Goal: Task Accomplishment & Management: Use online tool/utility

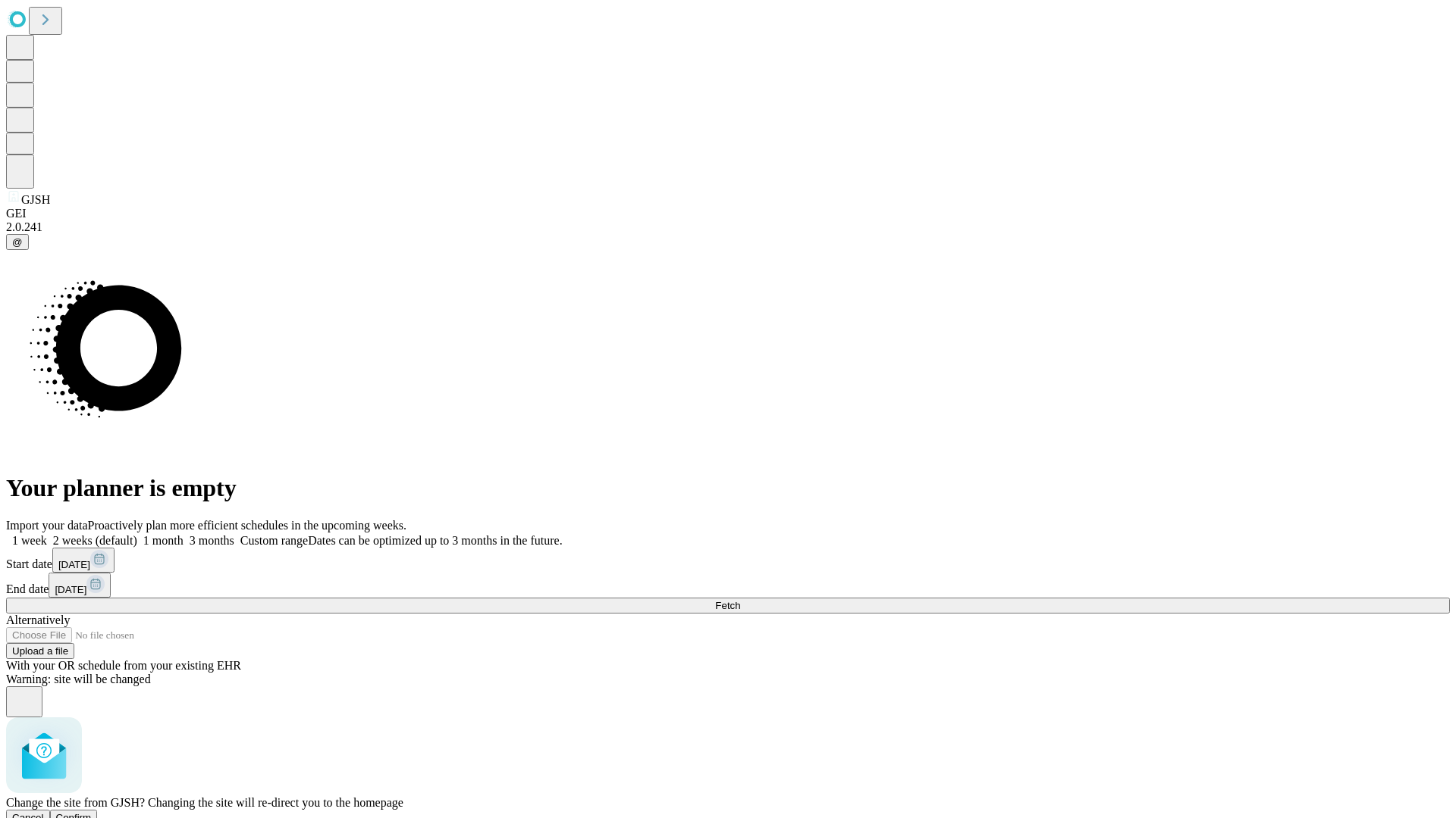
click at [91, 813] on span "Confirm" at bounding box center [74, 818] width 36 height 12
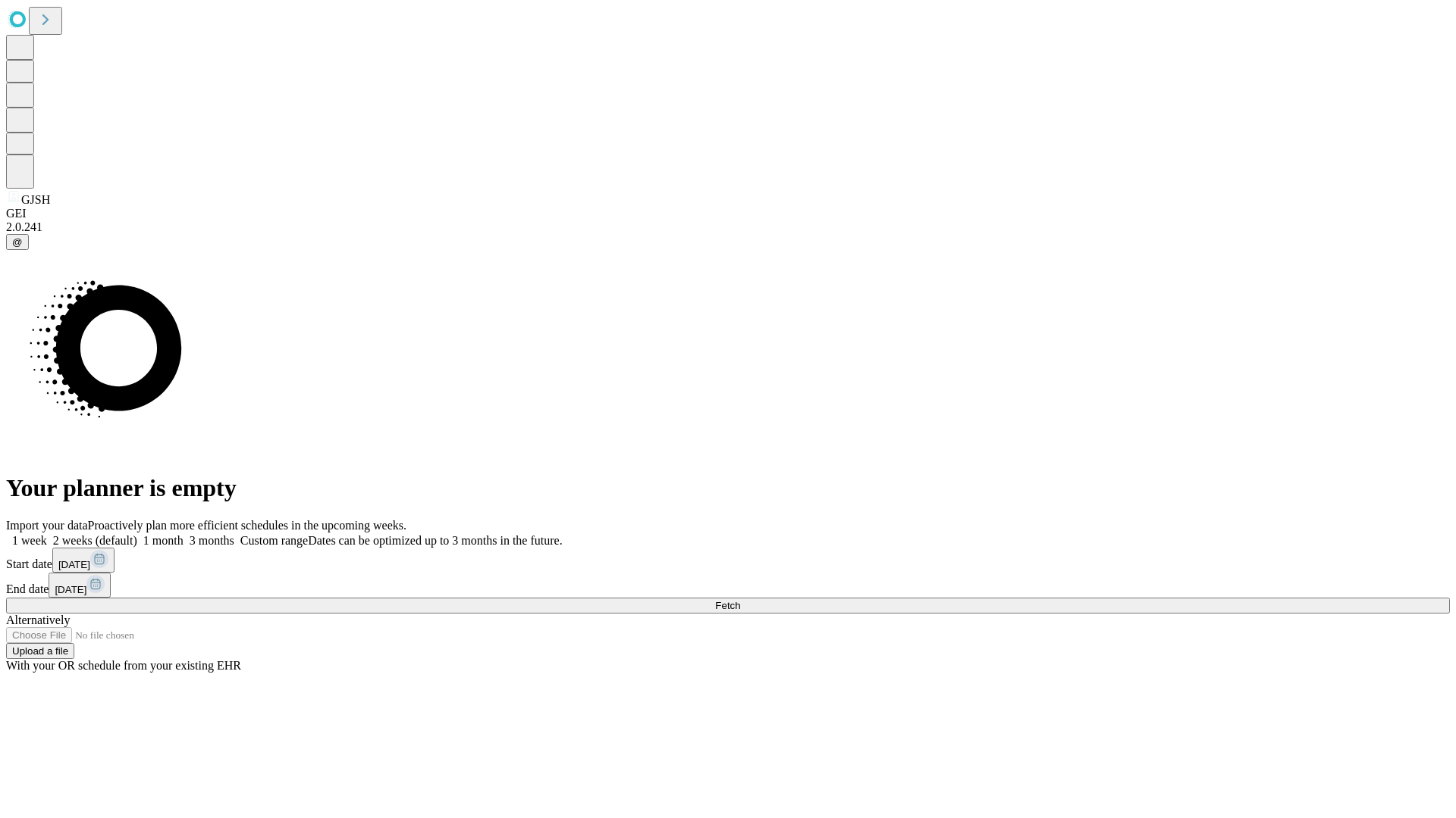
click at [184, 534] on label "1 month" at bounding box center [160, 541] width 47 height 13
click at [740, 601] on span "Fetch" at bounding box center [727, 606] width 25 height 12
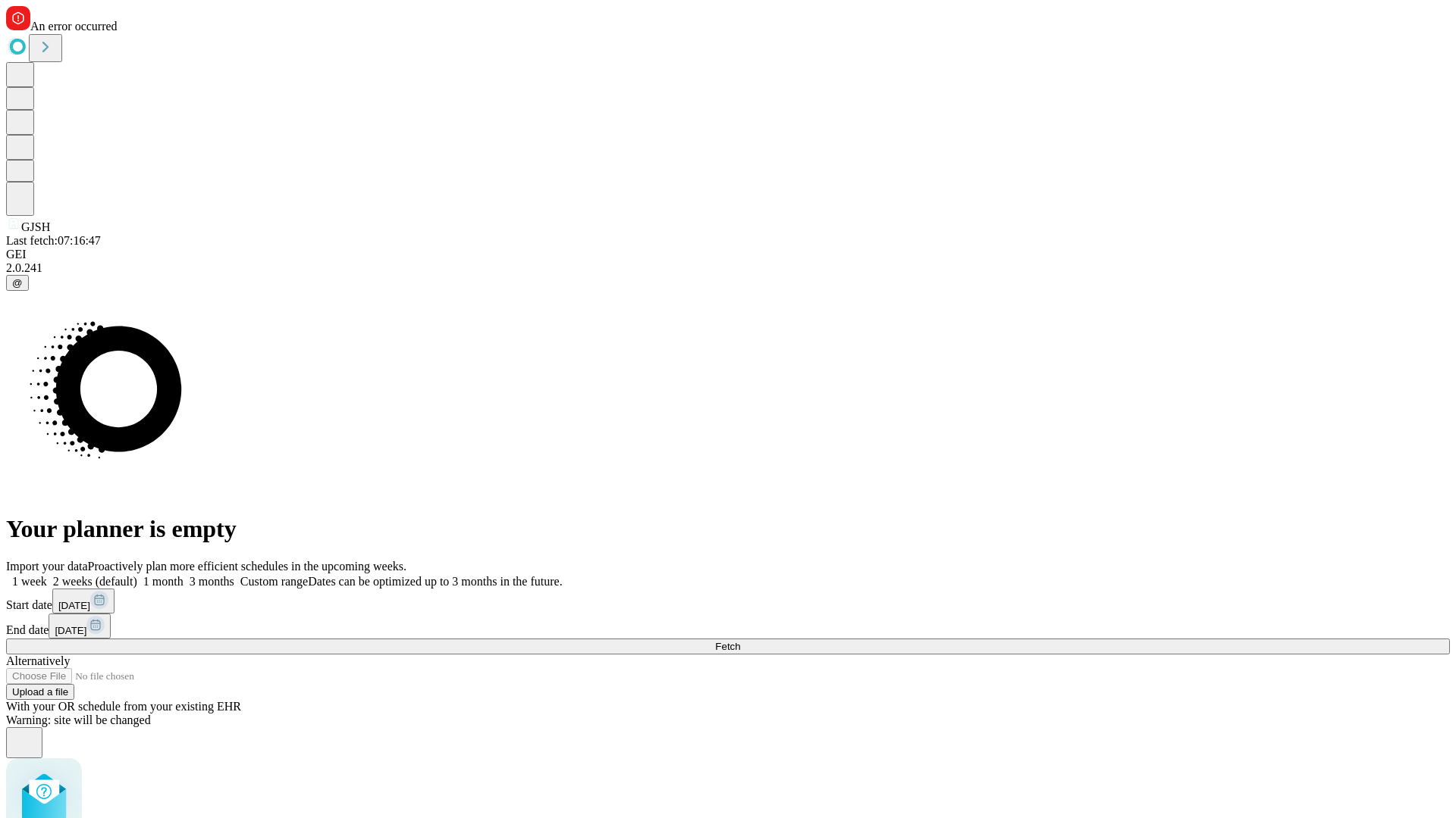
click at [184, 575] on label "1 month" at bounding box center [160, 582] width 47 height 13
click at [740, 641] on span "Fetch" at bounding box center [727, 646] width 25 height 12
click at [184, 575] on label "1 month" at bounding box center [160, 582] width 47 height 13
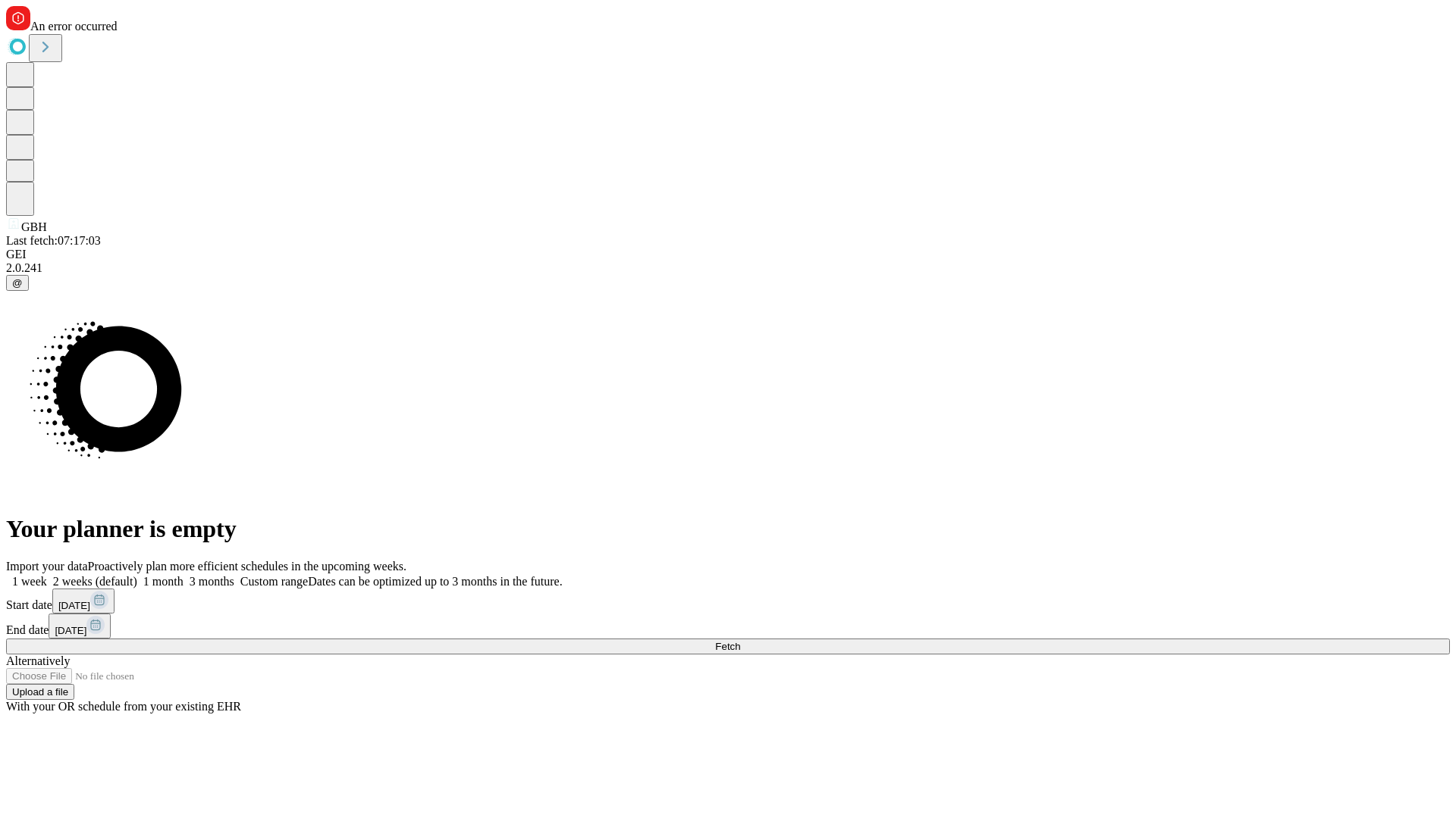
click at [740, 641] on span "Fetch" at bounding box center [727, 646] width 25 height 12
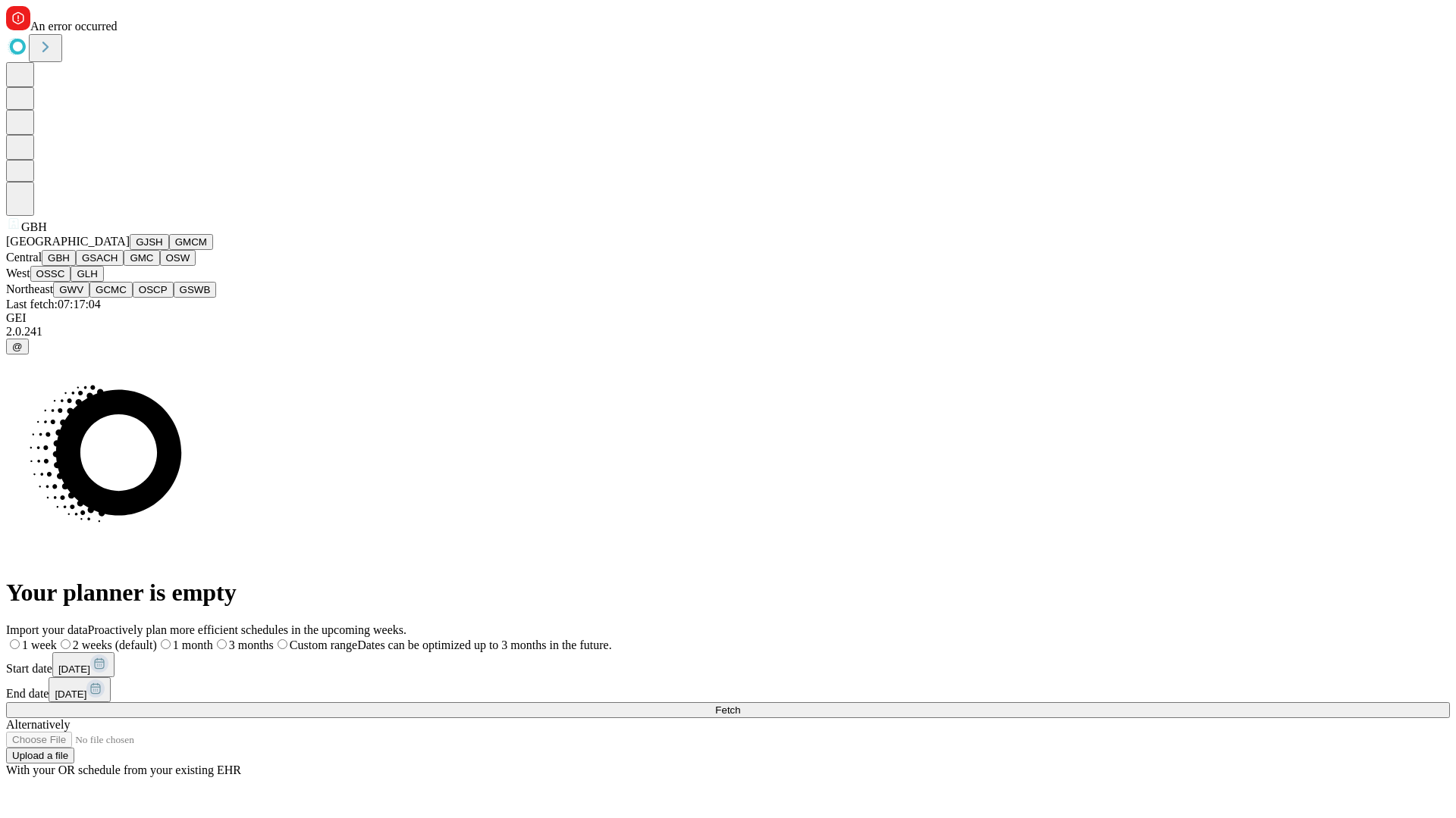
click at [117, 266] on button "GSACH" at bounding box center [99, 258] width 47 height 16
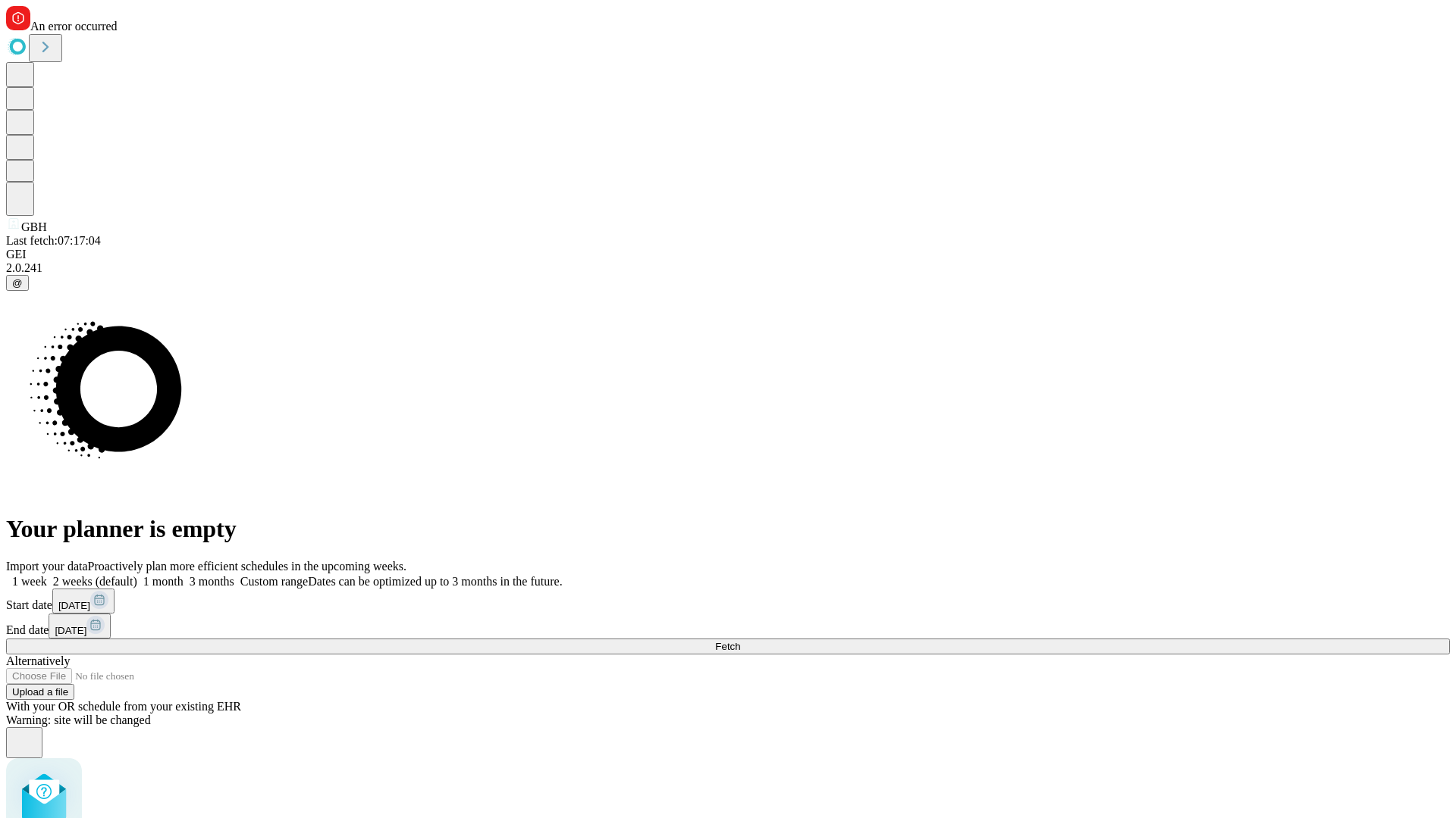
click at [184, 575] on label "1 month" at bounding box center [160, 582] width 47 height 13
click at [740, 641] on span "Fetch" at bounding box center [727, 646] width 25 height 12
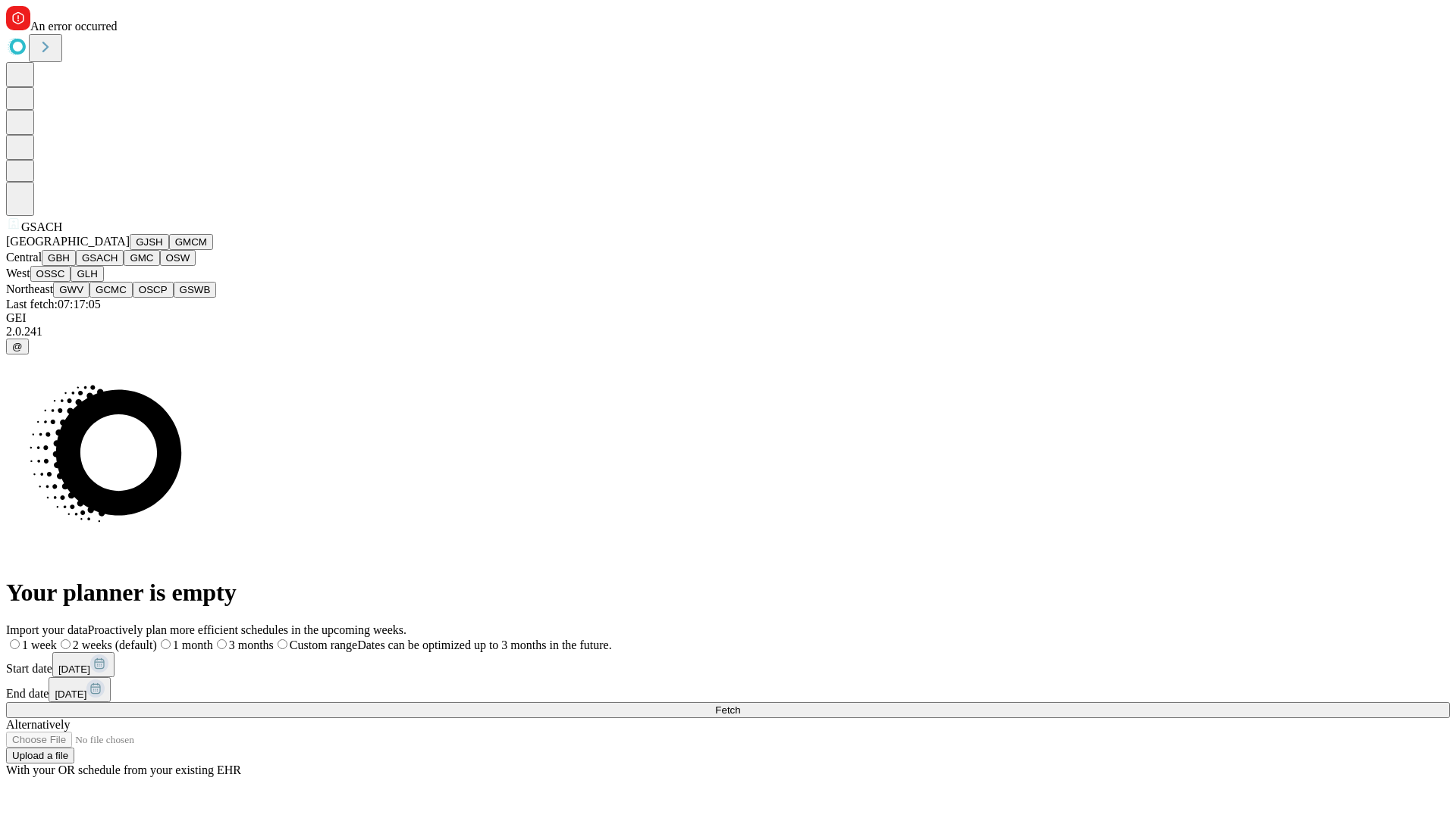
click at [124, 266] on button "GMC" at bounding box center [141, 258] width 36 height 16
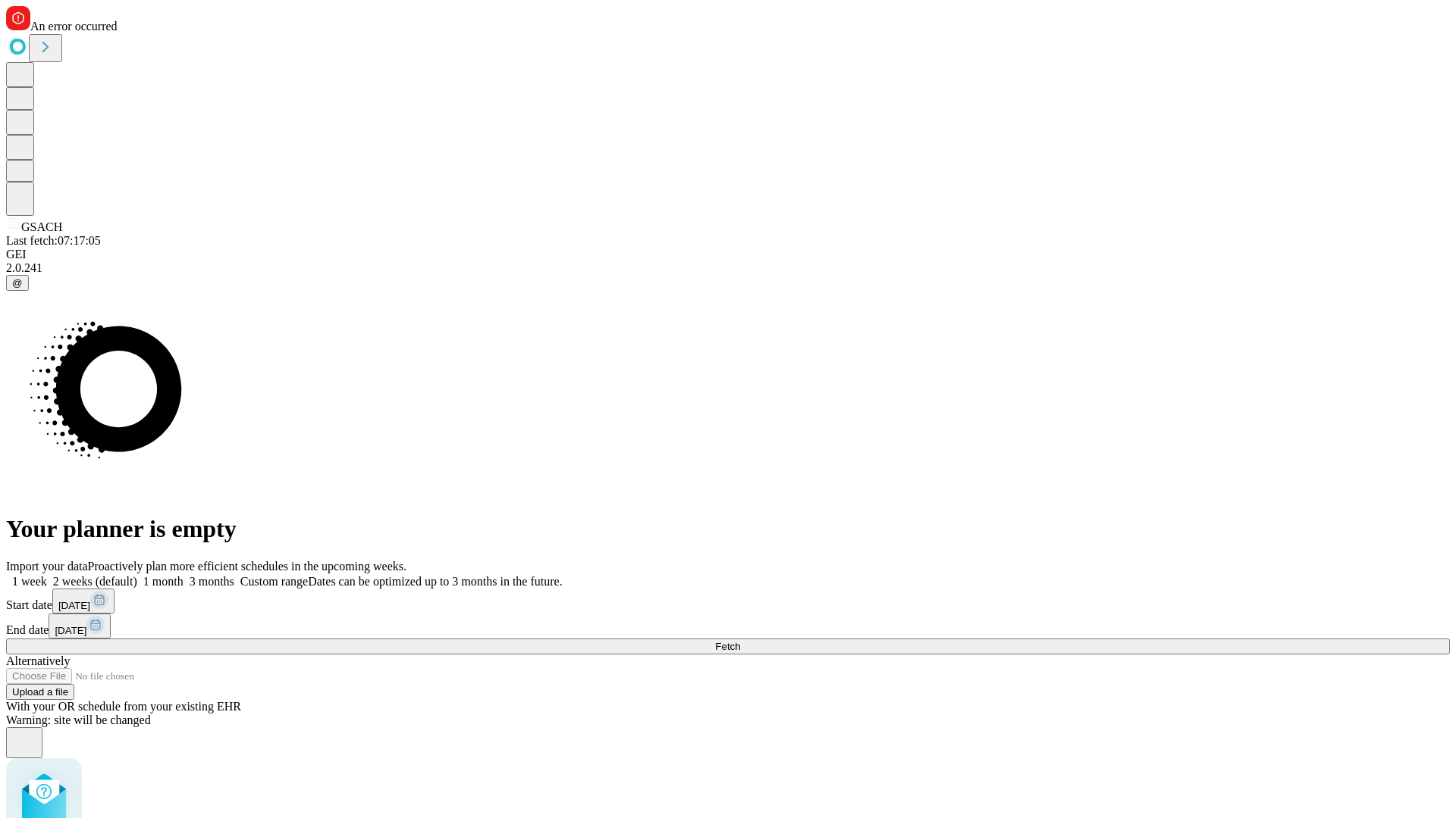
click at [184, 575] on label "1 month" at bounding box center [160, 582] width 47 height 13
click at [740, 641] on span "Fetch" at bounding box center [727, 646] width 25 height 12
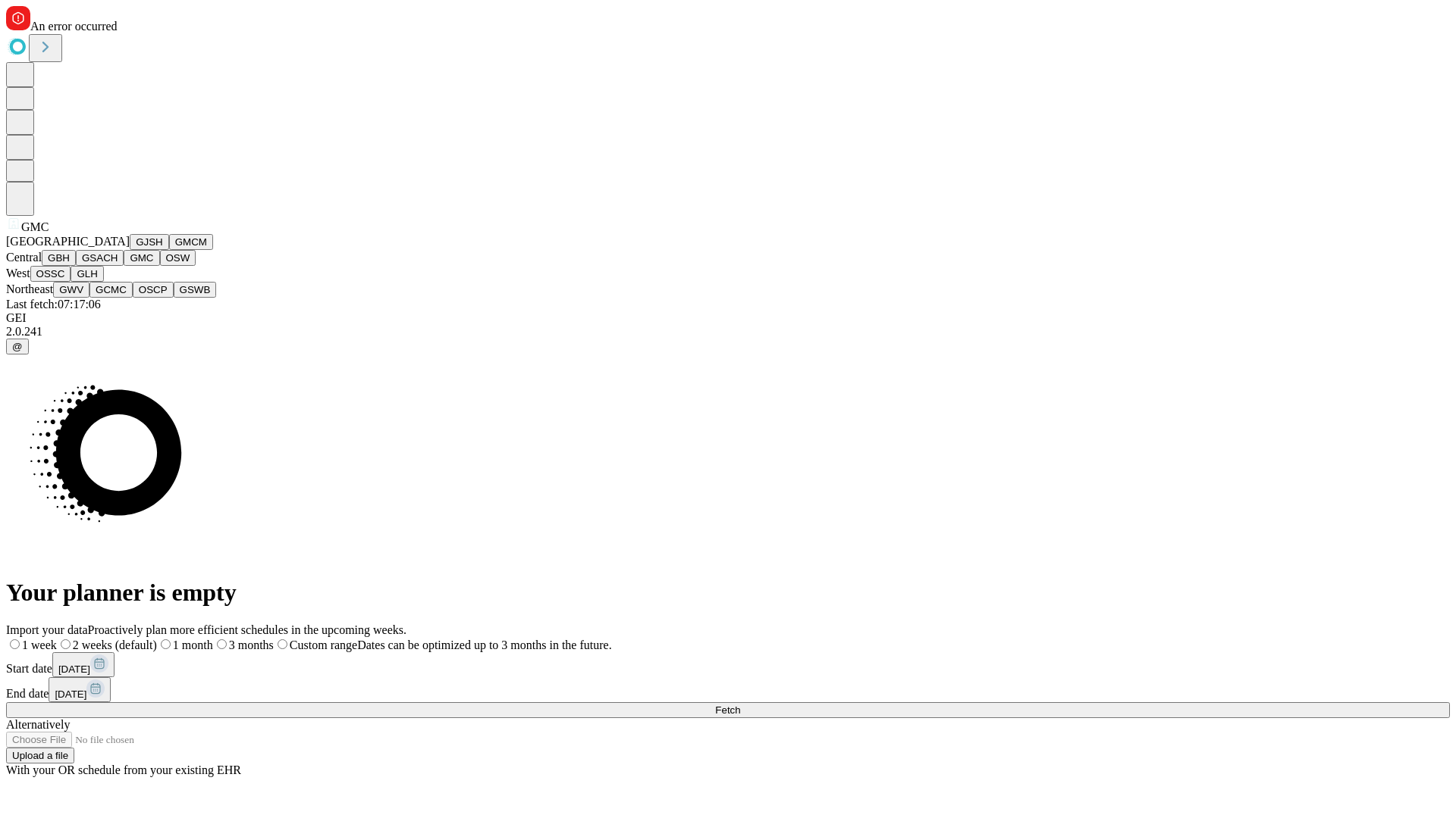
click at [160, 266] on button "OSW" at bounding box center [178, 258] width 37 height 16
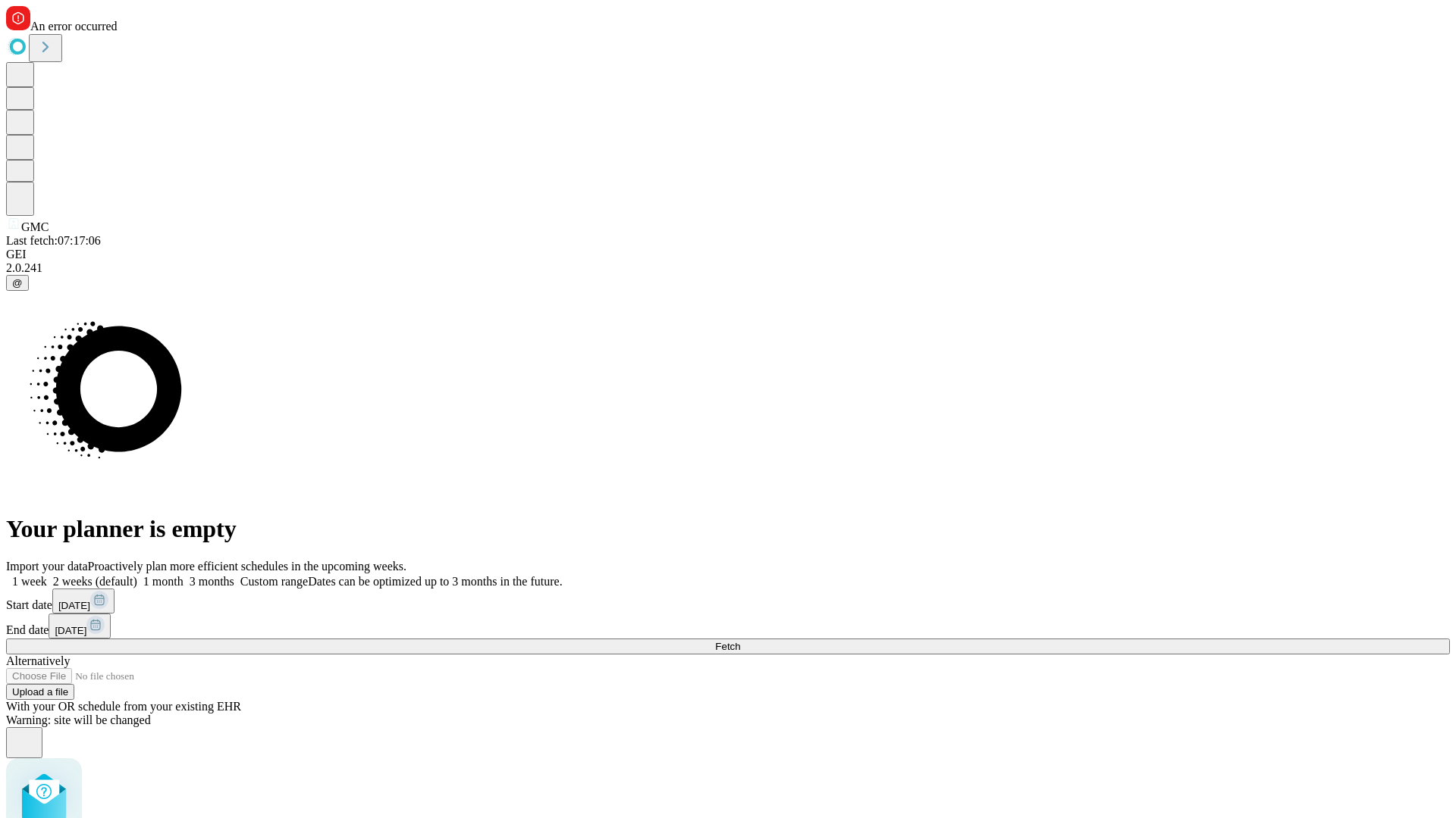
click at [184, 575] on label "1 month" at bounding box center [160, 582] width 47 height 13
click at [740, 641] on span "Fetch" at bounding box center [727, 646] width 25 height 12
click at [184, 575] on label "1 month" at bounding box center [160, 582] width 47 height 13
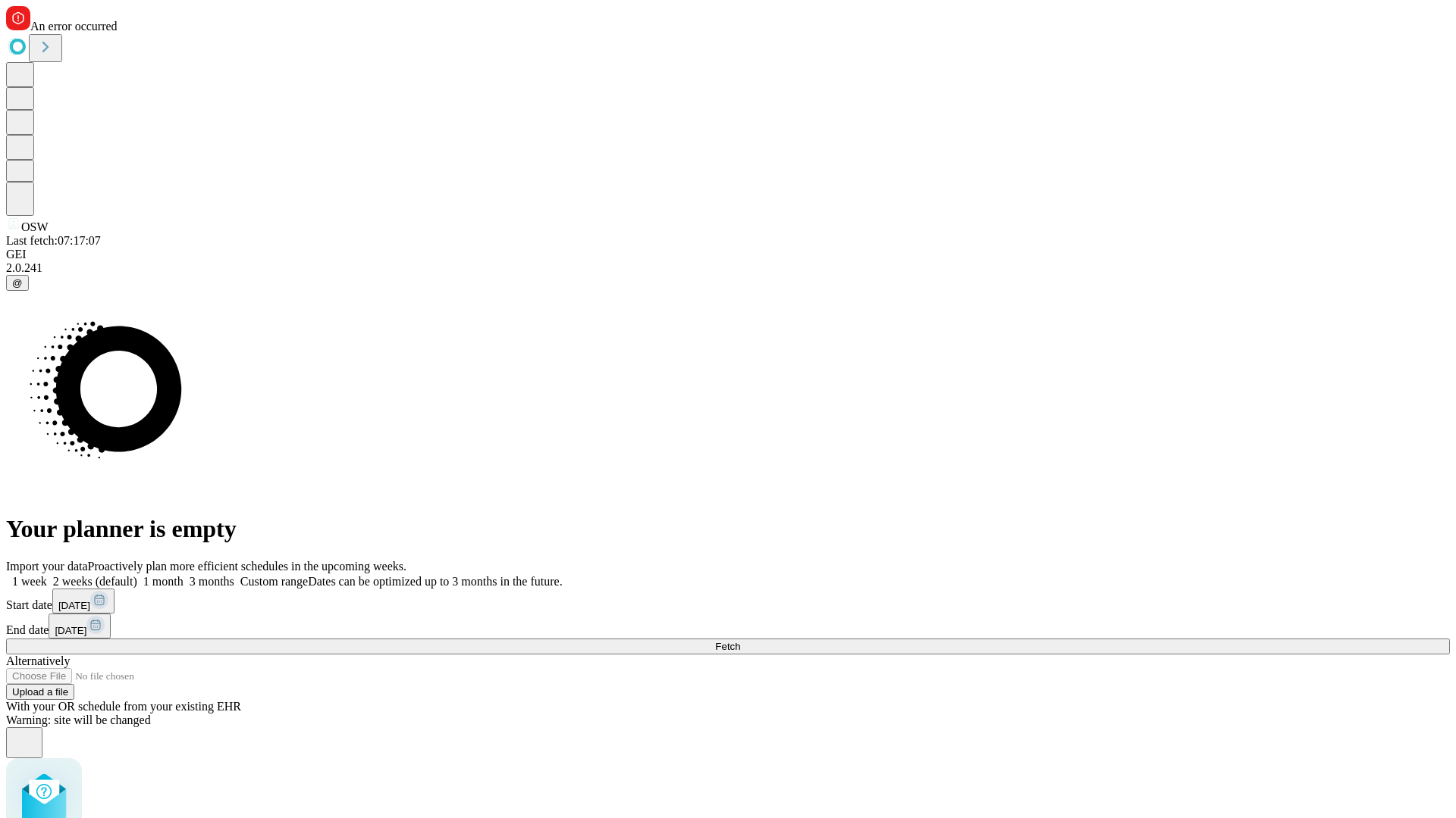
click at [740, 641] on span "Fetch" at bounding box center [727, 646] width 25 height 12
click at [184, 575] on label "1 month" at bounding box center [160, 582] width 47 height 13
click at [740, 641] on span "Fetch" at bounding box center [727, 646] width 25 height 12
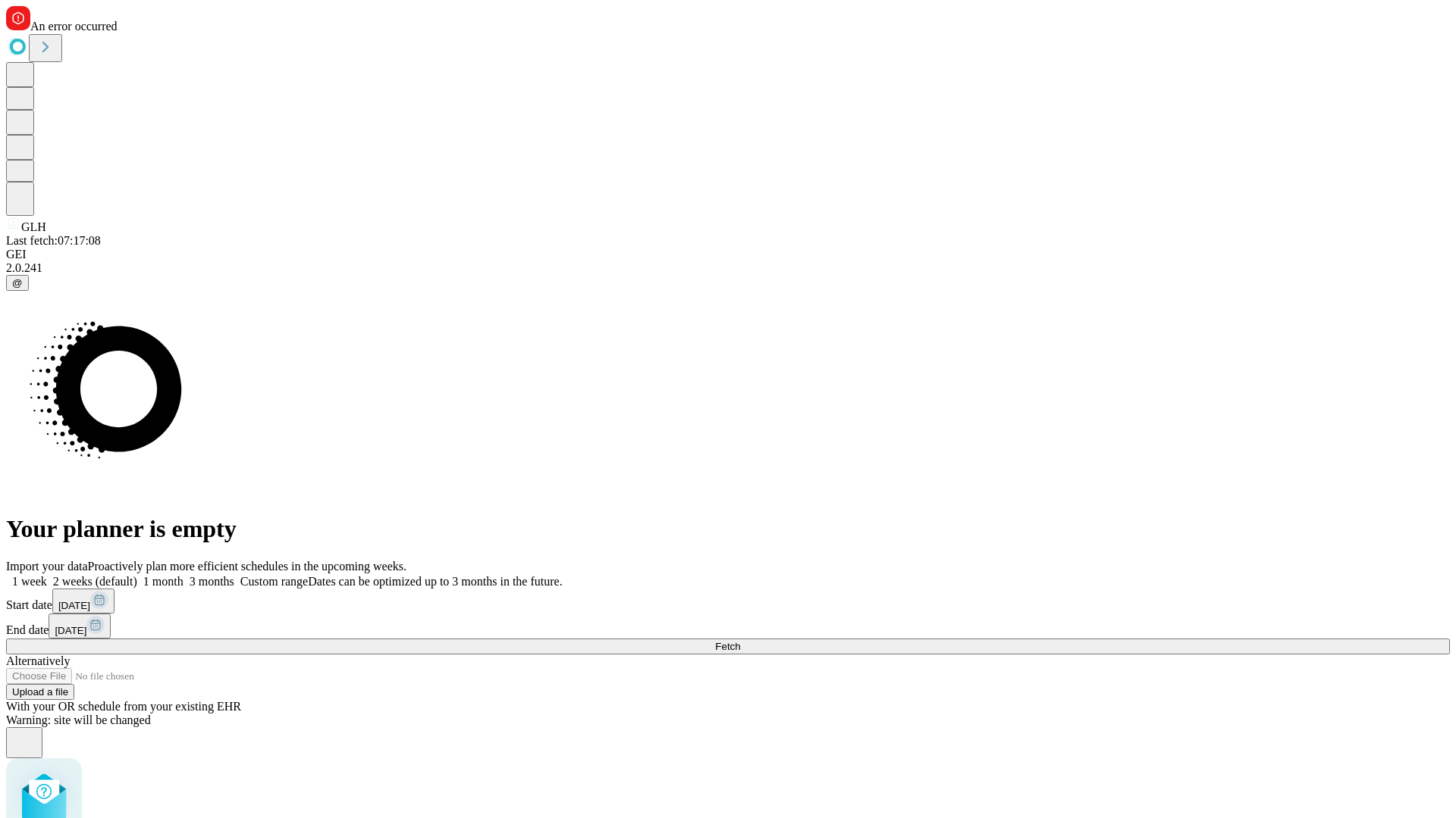
click at [184, 575] on label "1 month" at bounding box center [160, 582] width 47 height 13
click at [740, 641] on span "Fetch" at bounding box center [727, 646] width 25 height 12
